Goal: Find specific page/section: Find specific page/section

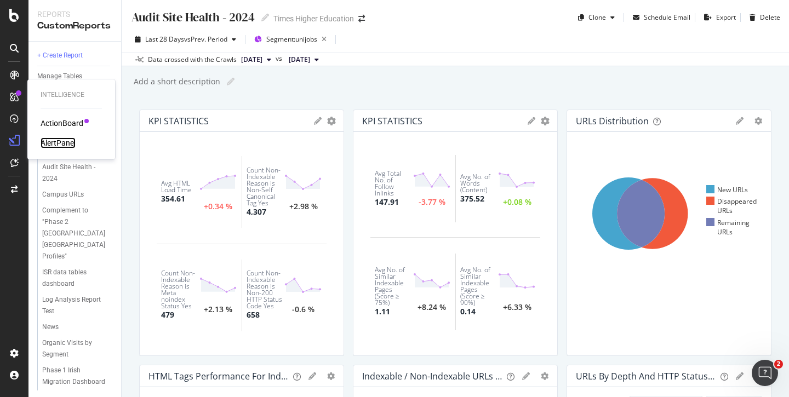
click at [60, 140] on div "AlertPanel" at bounding box center [58, 143] width 35 height 11
